Goal: Transaction & Acquisition: Subscribe to service/newsletter

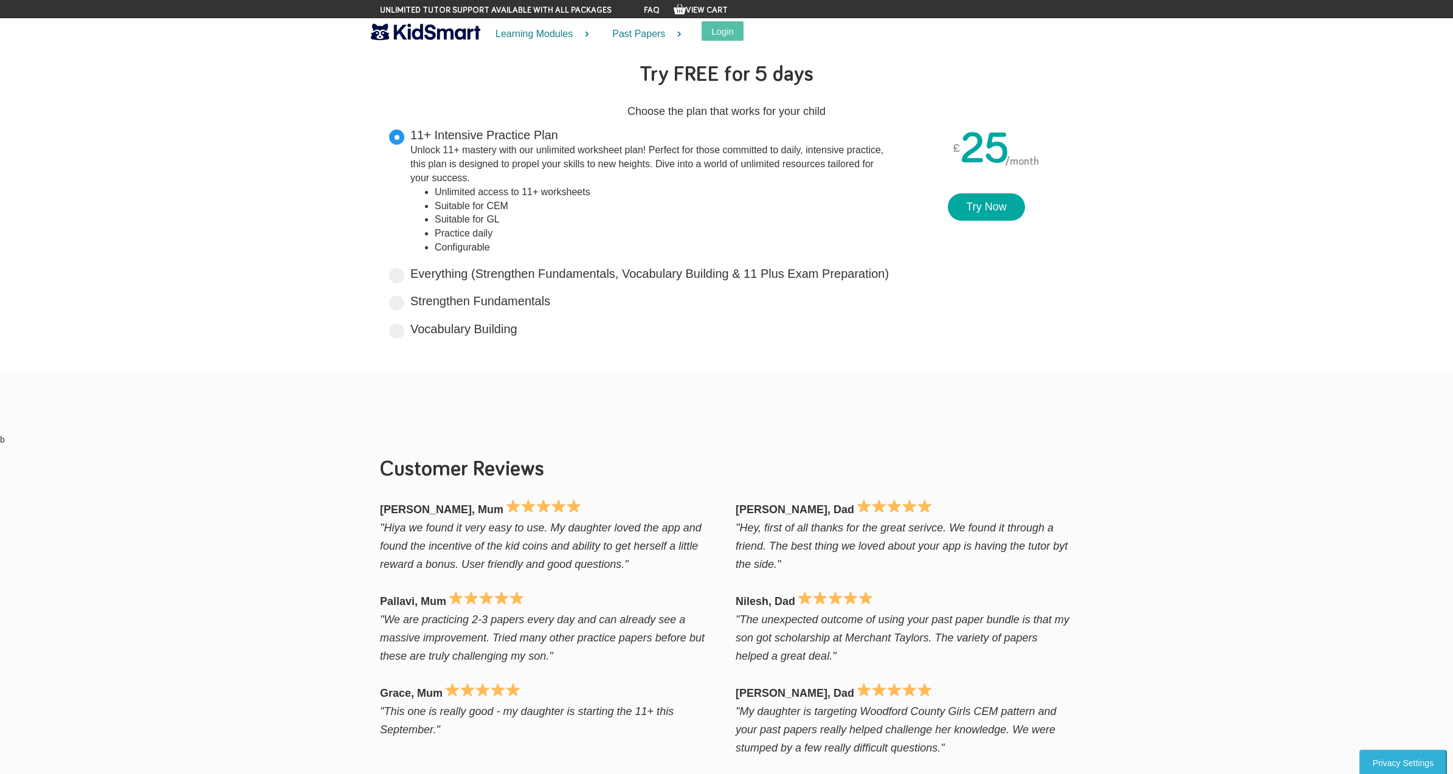
click at [631, 160] on div "Unlock 11+ mastery with our unlimited worksheet plan! Perfect for those committ…" at bounding box center [650, 165] width 480 height 42
click at [566, 137] on input "11+ Intensive Practice Plan Unlock 11+ mastery with our unlimited worksheet pla…" at bounding box center [562, 133] width 8 height 8
click at [496, 193] on li "Unlimited access to 11+ worksheets" at bounding box center [663, 192] width 456 height 14
click at [558, 137] on input "11+ Intensive Practice Plan Unlock 11+ mastery with our unlimited worksheet pla…" at bounding box center [562, 133] width 8 height 8
click at [496, 193] on li "Unlimited access to 11+ worksheets" at bounding box center [663, 192] width 456 height 14
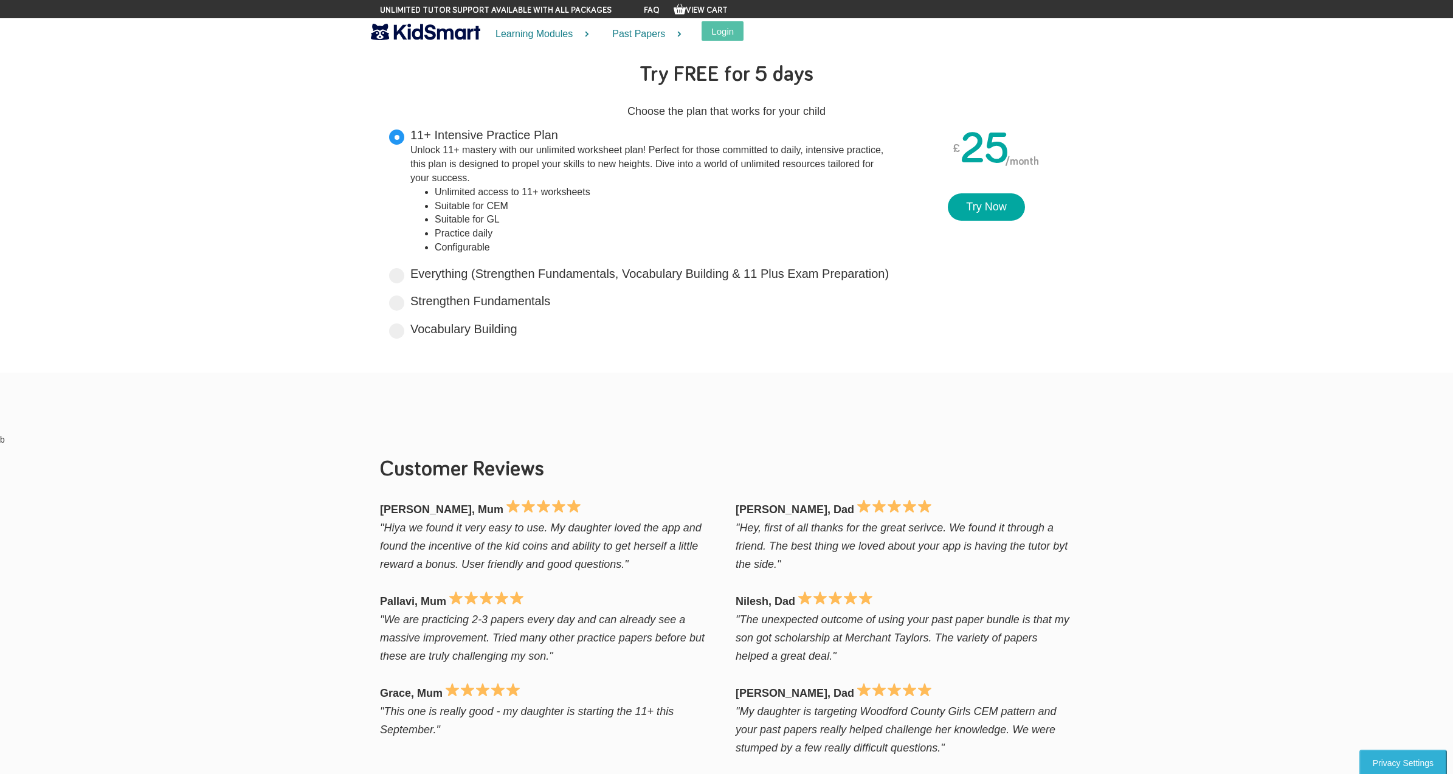
click at [558, 137] on input "11+ Intensive Practice Plan Unlock 11+ mastery with our unlimited worksheet pla…" at bounding box center [562, 133] width 8 height 8
click at [496, 193] on li "Unlimited access to 11+ worksheets" at bounding box center [663, 192] width 456 height 14
click at [558, 137] on input "11+ Intensive Practice Plan Unlock 11+ mastery with our unlimited worksheet pla…" at bounding box center [562, 133] width 8 height 8
